Goal: Navigation & Orientation: Understand site structure

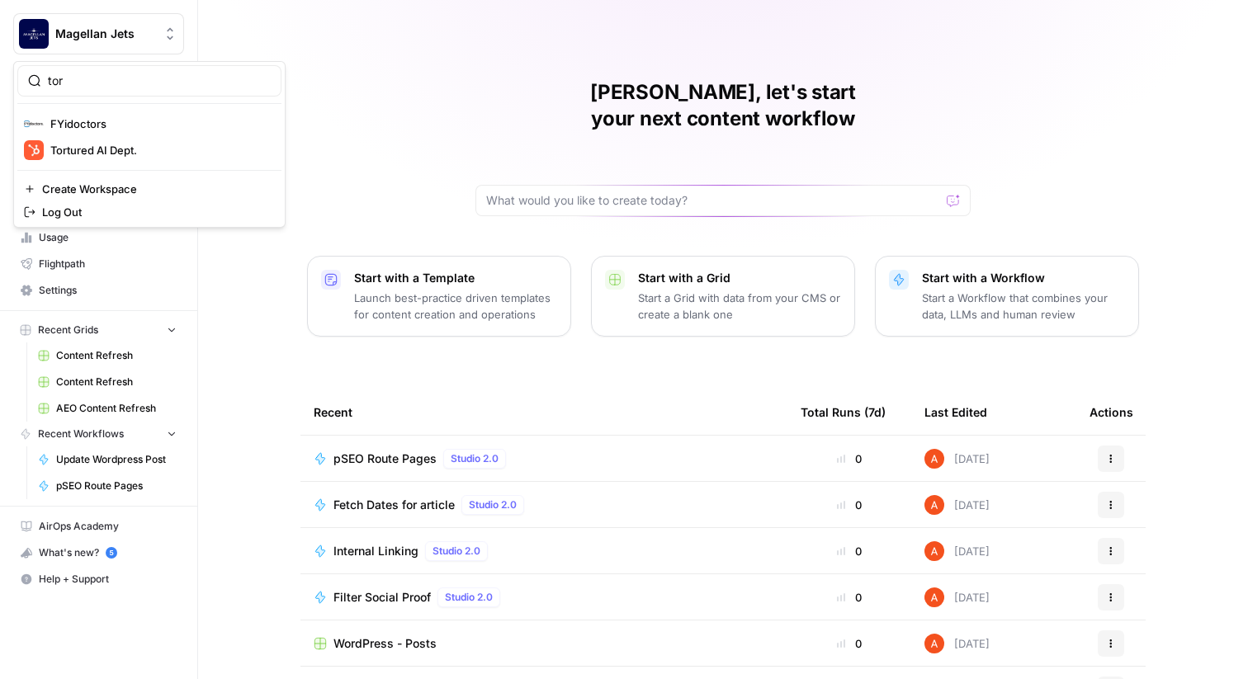
type input "tor"
click at [94, 144] on span "Tortured AI Dept." at bounding box center [159, 150] width 218 height 17
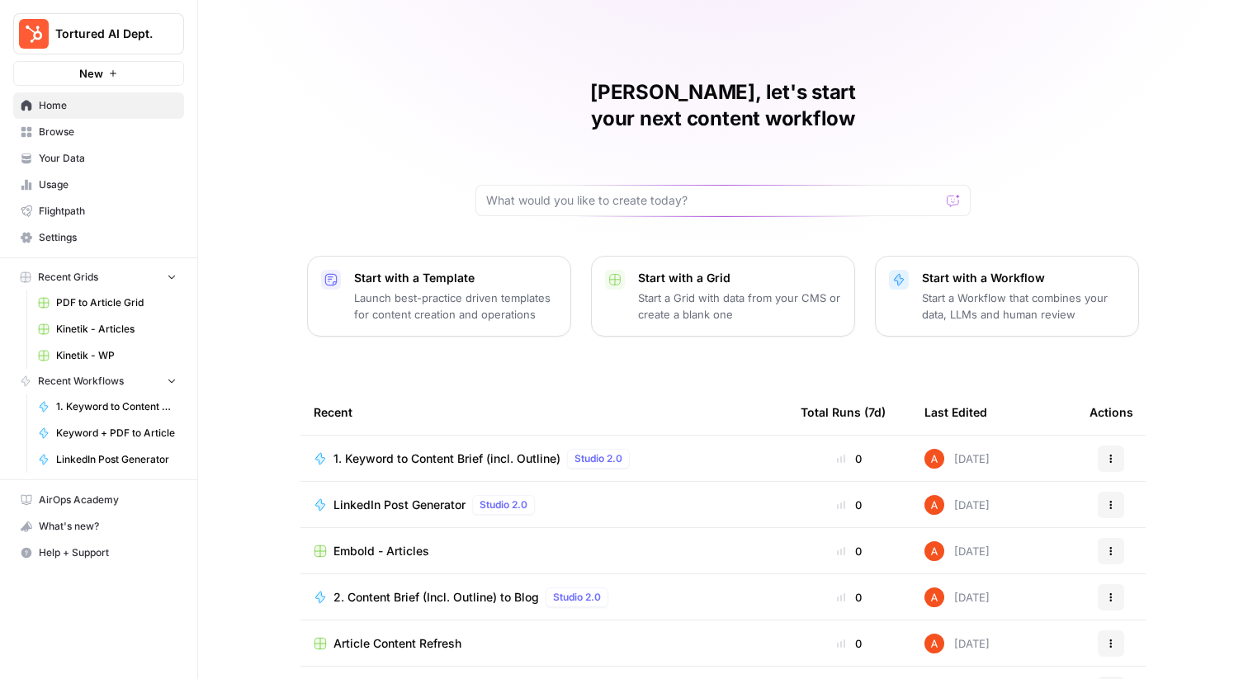
click at [154, 131] on span "Browse" at bounding box center [108, 132] width 138 height 15
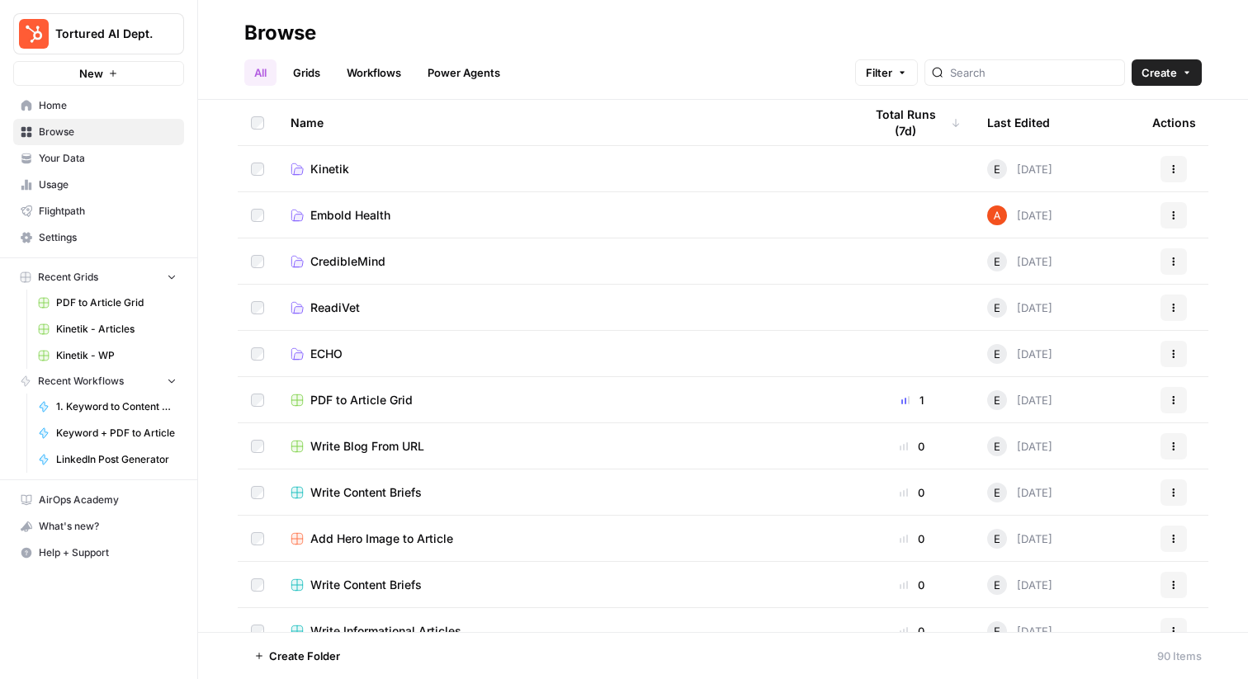
click at [393, 72] on link "Workflows" at bounding box center [374, 72] width 74 height 26
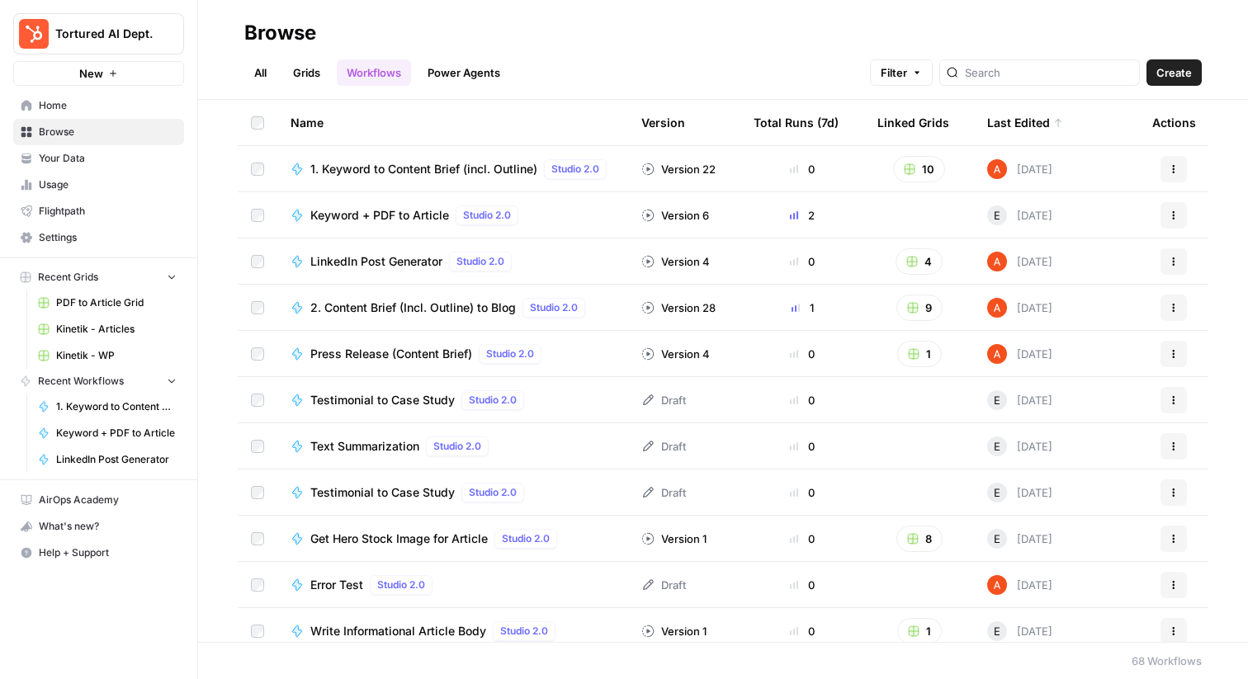
click at [329, 67] on link "Grids" at bounding box center [306, 72] width 47 height 26
